Goal: Check status: Check status

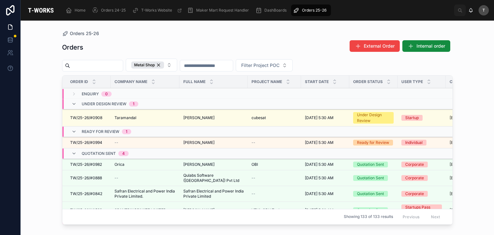
click at [96, 146] on td "TW/25-26/#0994 TW/25-26/#0994" at bounding box center [86, 142] width 48 height 11
click at [95, 143] on span "TW/25-26/#0994" at bounding box center [86, 142] width 32 height 5
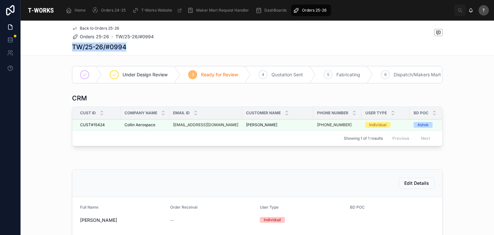
drag, startPoint x: 71, startPoint y: 46, endPoint x: 158, endPoint y: 47, distance: 87.2
click at [158, 47] on div "TW/25-26/#0994" at bounding box center [257, 46] width 371 height 9
copy h1 "TW/25-26/#0994"
click at [184, 40] on div "Back to Orders 25-26 Orders 25-26 TW/25-26/#0994" at bounding box center [257, 33] width 371 height 14
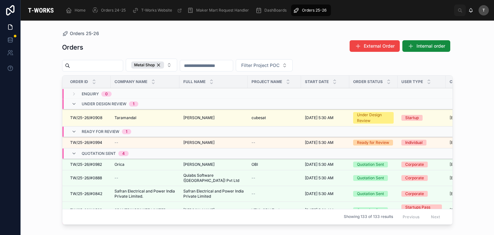
click at [123, 162] on span "Orica" at bounding box center [120, 164] width 10 height 5
